Goal: Transaction & Acquisition: Purchase product/service

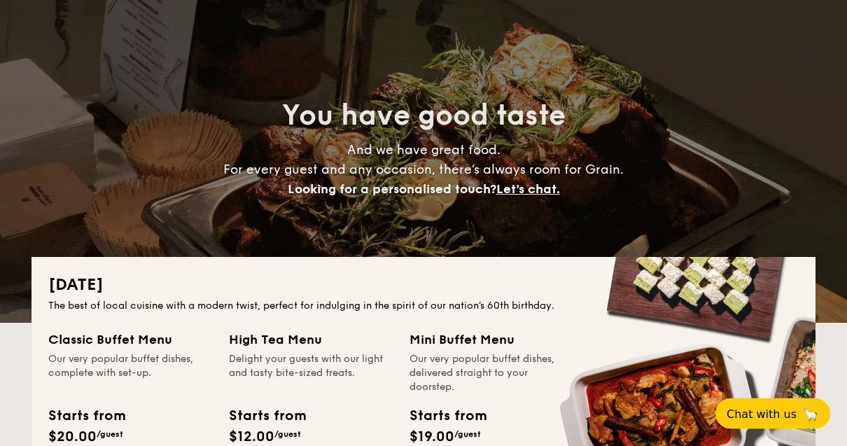
scroll to position [69, 0]
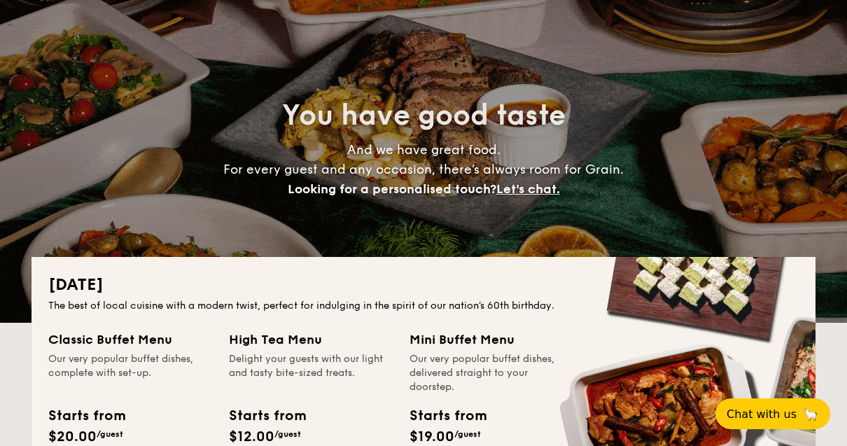
click at [449, 382] on div "Our very popular buffet dishes, delivered straight to your doorstep." at bounding box center [492, 373] width 164 height 42
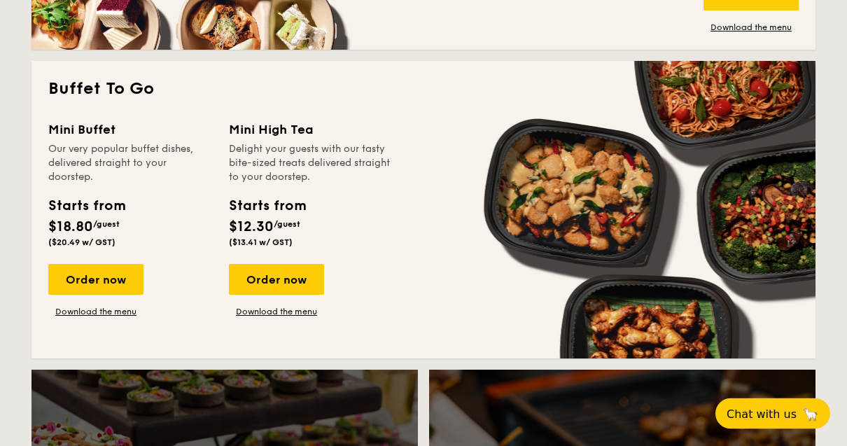
scroll to position [1201, 0]
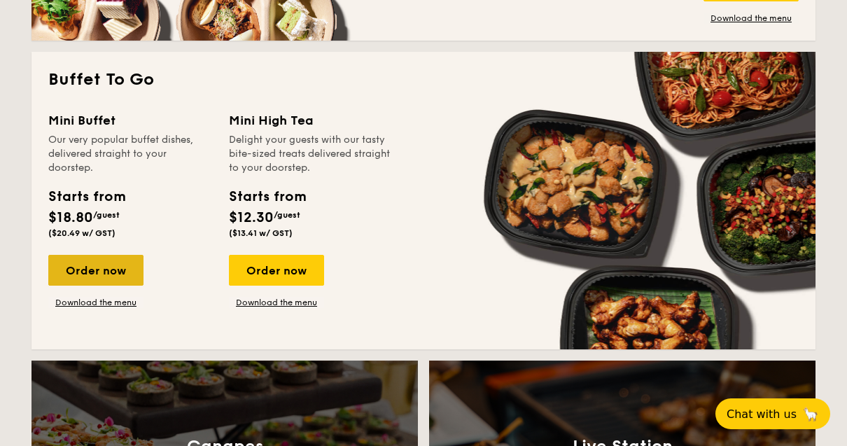
click at [84, 275] on div "Order now" at bounding box center [95, 270] width 95 height 31
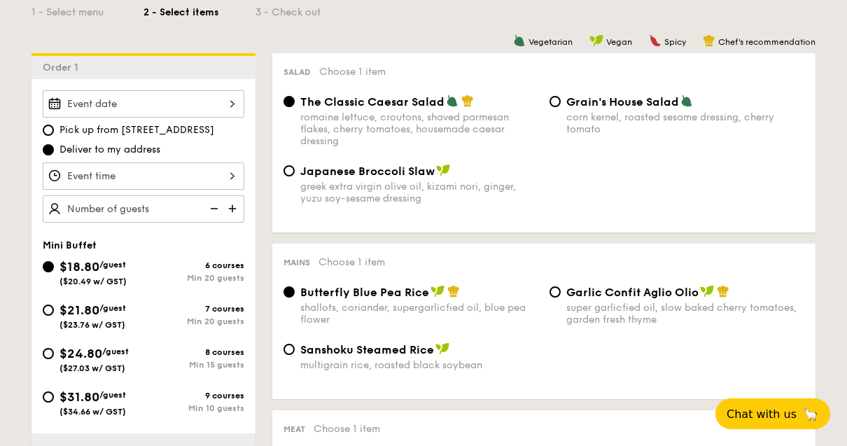
scroll to position [342, 0]
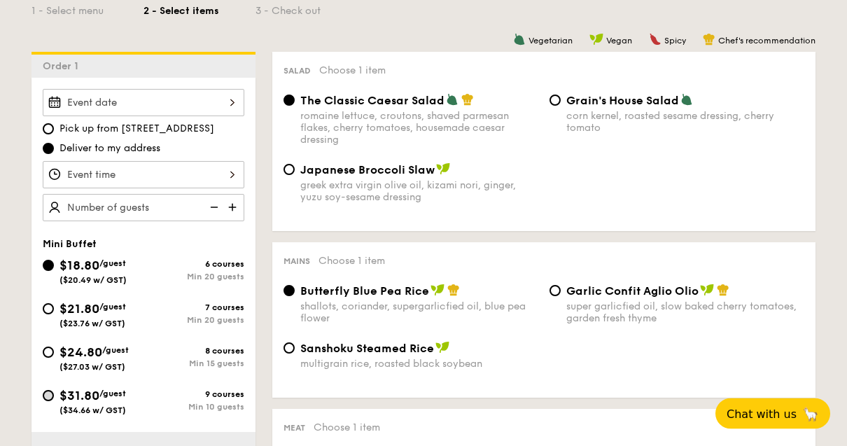
click at [53, 398] on input "$31.80 /guest ($34.66 w/ GST) 9 courses Min 10 guests" at bounding box center [48, 396] width 11 height 11
radio input "true"
radio input "false"
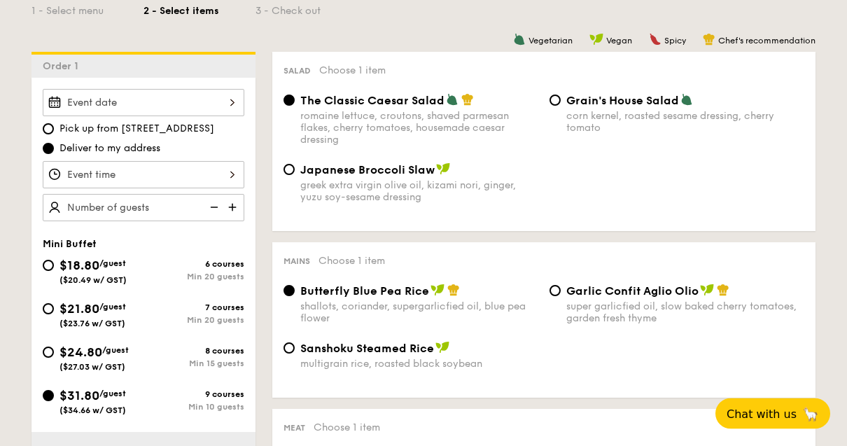
radio input "true"
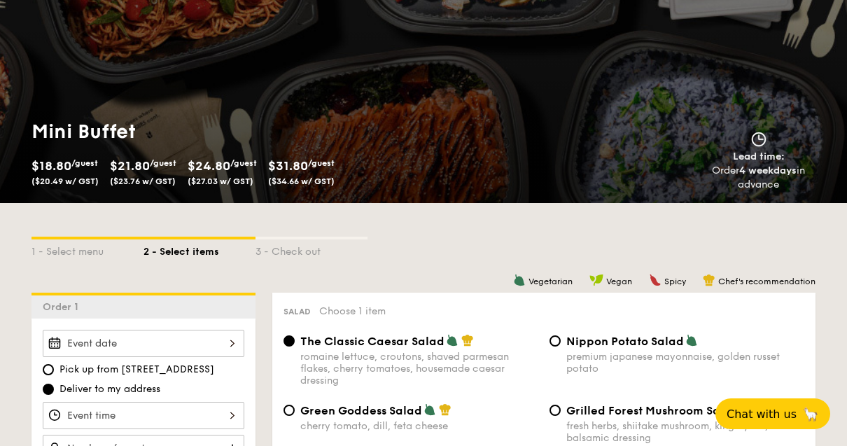
scroll to position [28, 0]
